Goal: Information Seeking & Learning: Learn about a topic

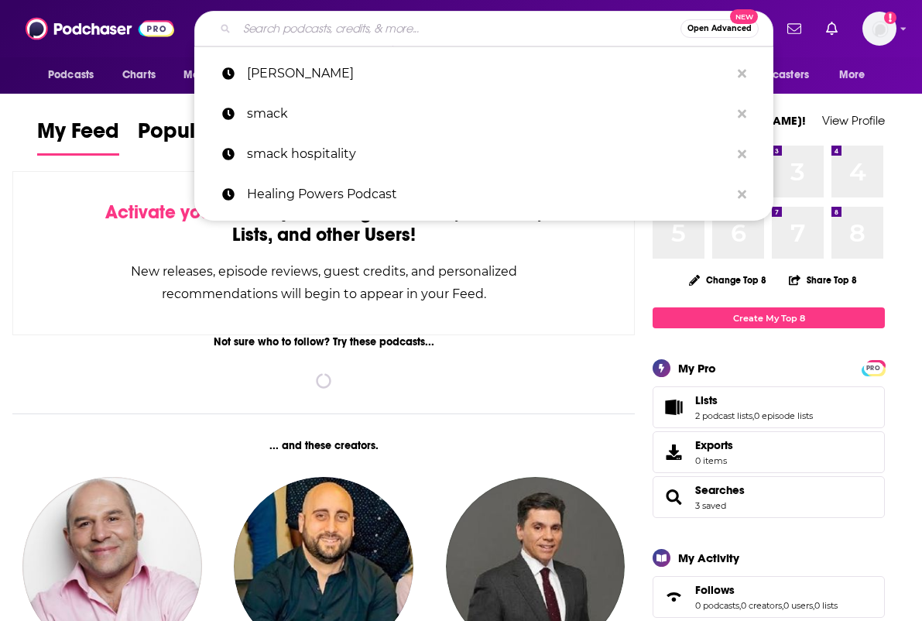
click at [363, 32] on input "Search podcasts, credits, & more..." at bounding box center [458, 28] width 443 height 25
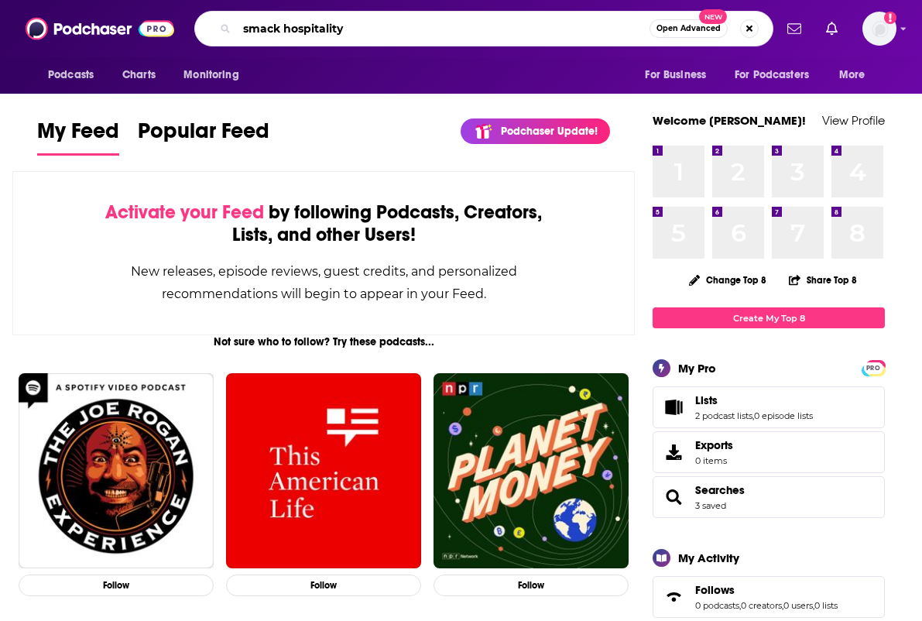
type input "smack hospitality"
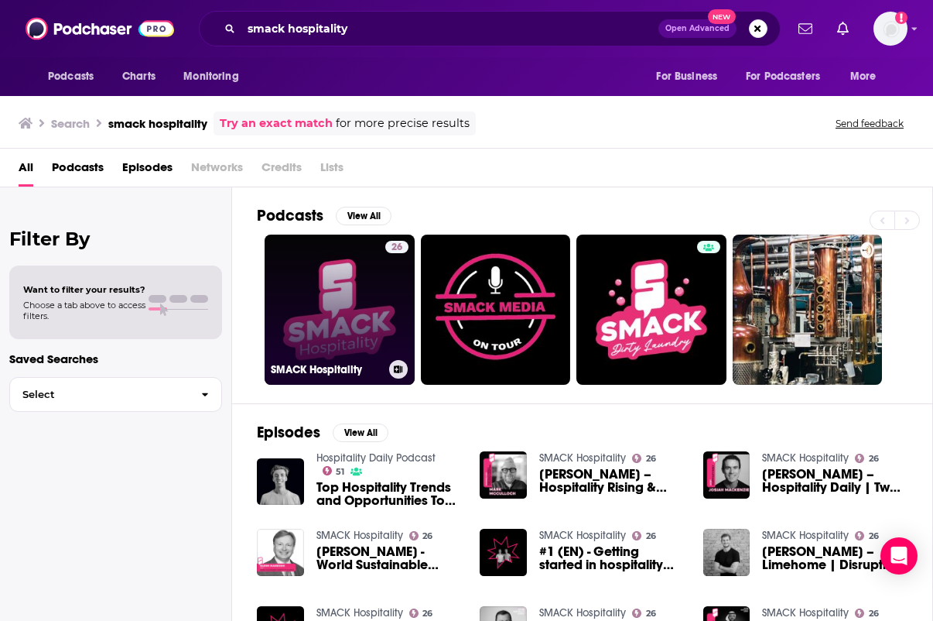
click at [341, 263] on link "26 SMACK Hospitality" at bounding box center [340, 310] width 150 height 150
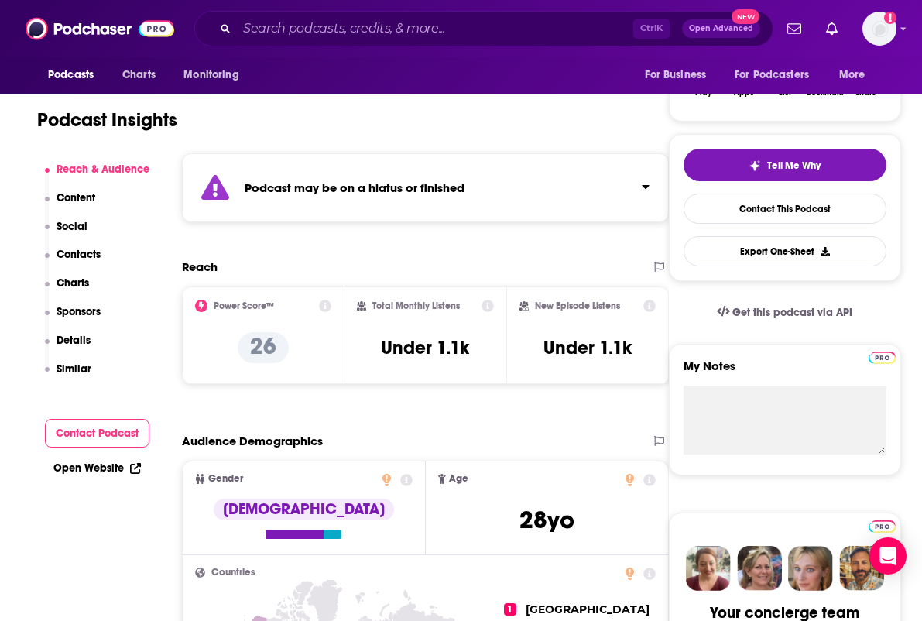
scroll to position [387, 0]
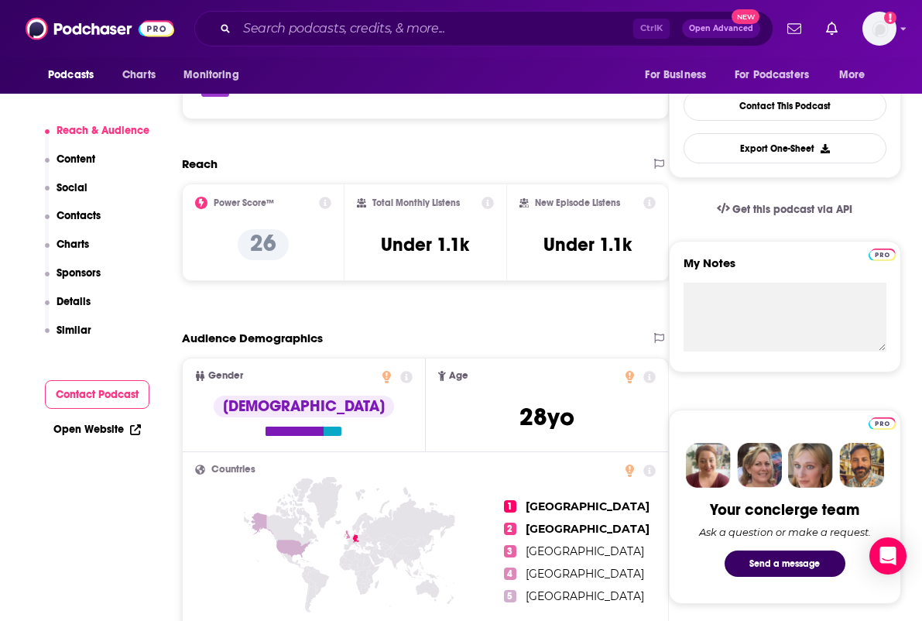
drag, startPoint x: 364, startPoint y: 168, endPoint x: 379, endPoint y: 169, distance: 15.6
click at [364, 168] on div "Reach" at bounding box center [409, 163] width 455 height 15
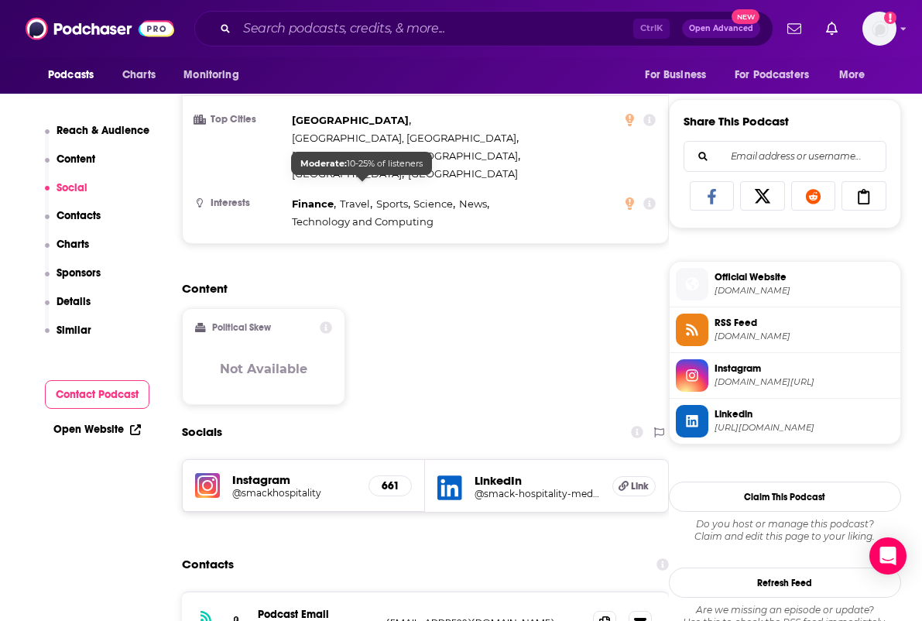
scroll to position [1084, 0]
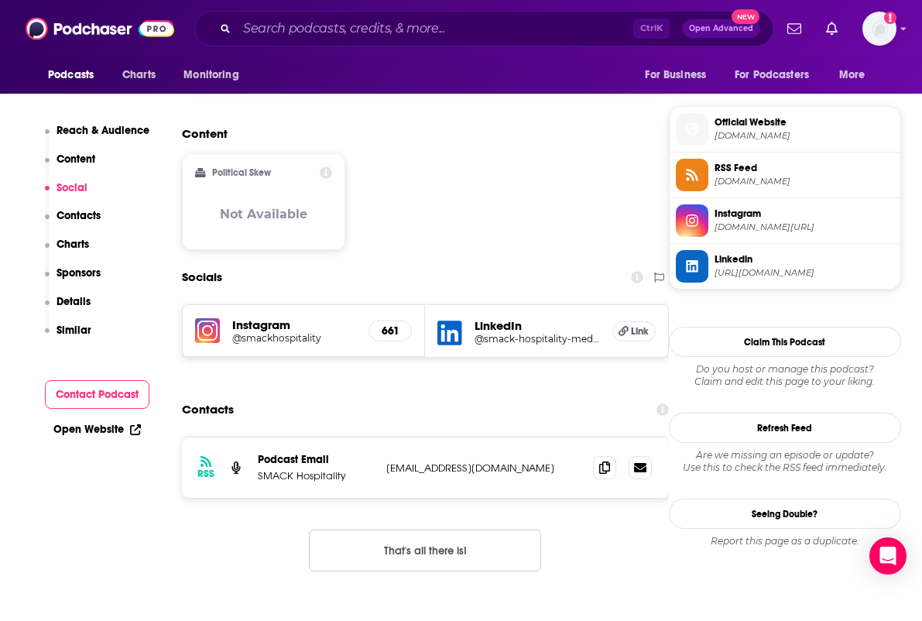
click at [271, 332] on h5 "@smackhospitality" at bounding box center [294, 338] width 124 height 12
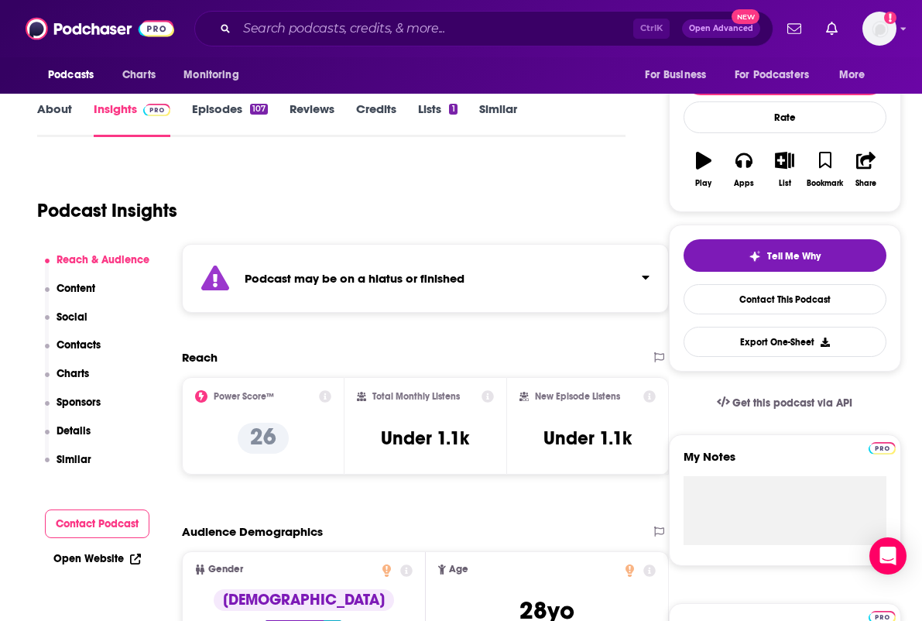
scroll to position [0, 0]
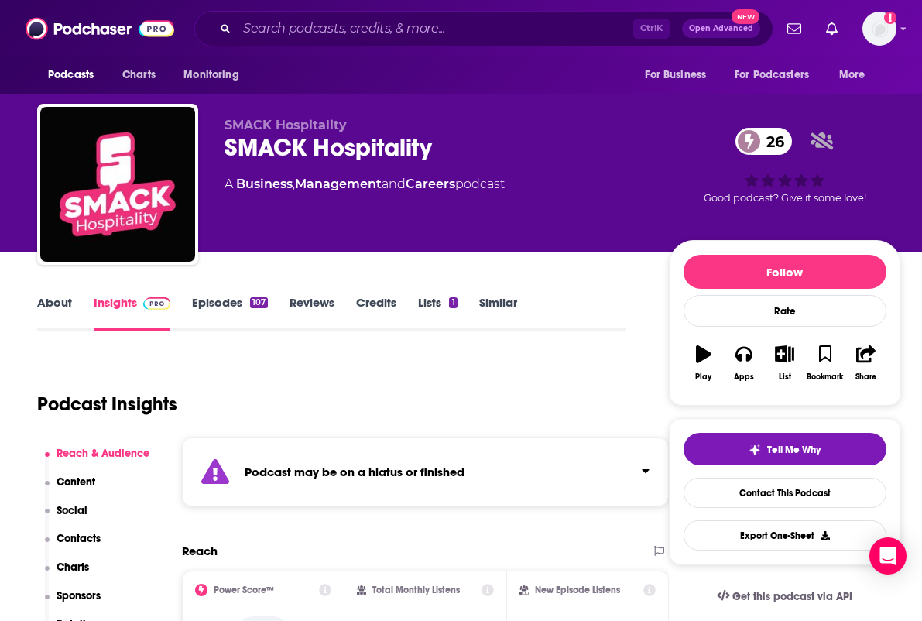
click at [201, 298] on link "Episodes 107" at bounding box center [230, 313] width 76 height 36
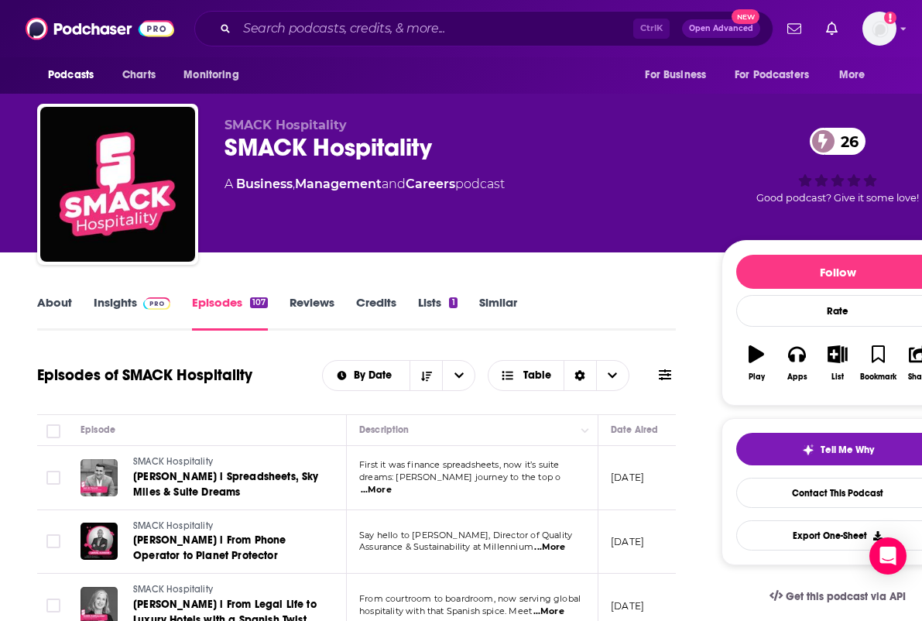
click at [94, 303] on link "Insights" at bounding box center [132, 313] width 77 height 36
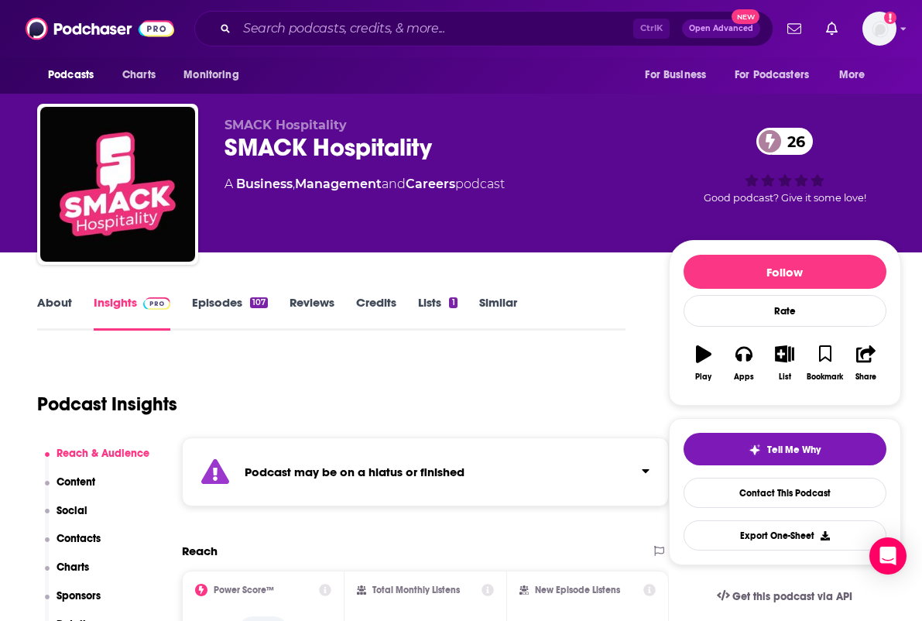
click at [46, 307] on link "About" at bounding box center [54, 313] width 35 height 36
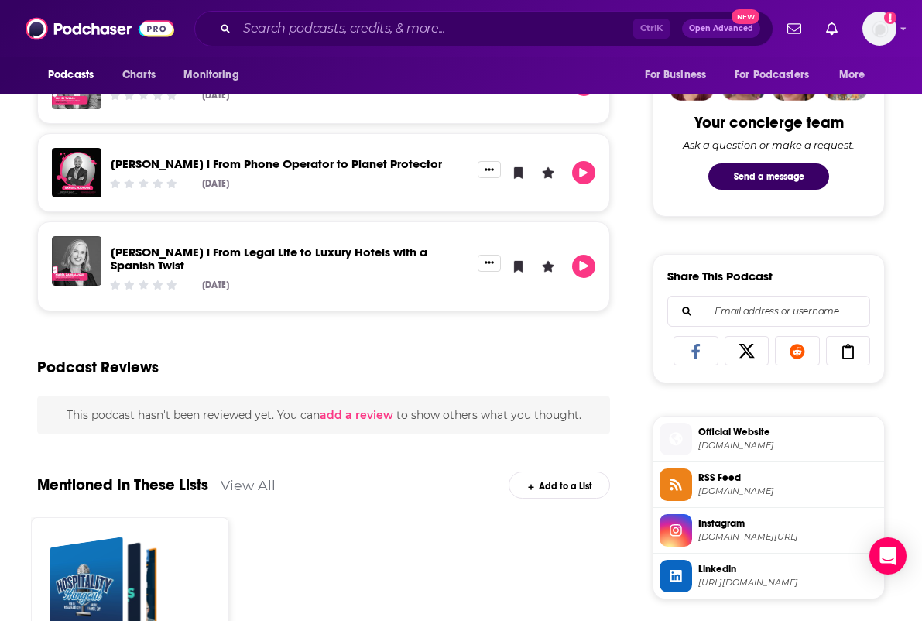
scroll to position [1006, 0]
